Goal: Task Accomplishment & Management: Use online tool/utility

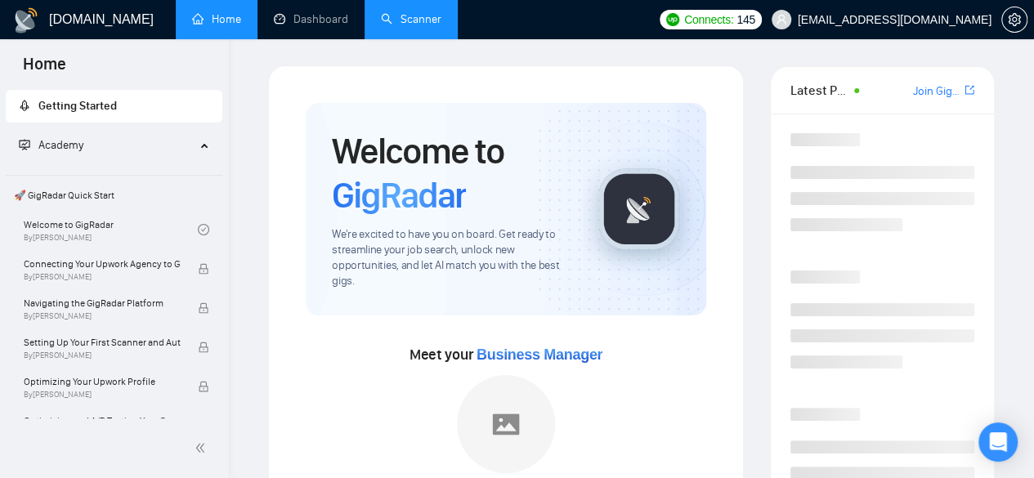
click at [413, 12] on link "Scanner" at bounding box center [411, 19] width 60 height 14
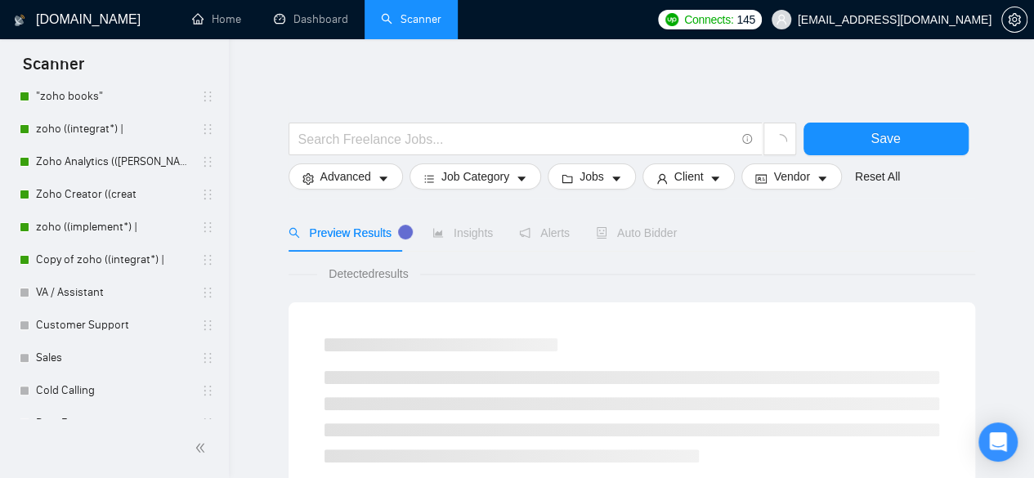
scroll to position [207, 0]
